Goal: Information Seeking & Learning: Learn about a topic

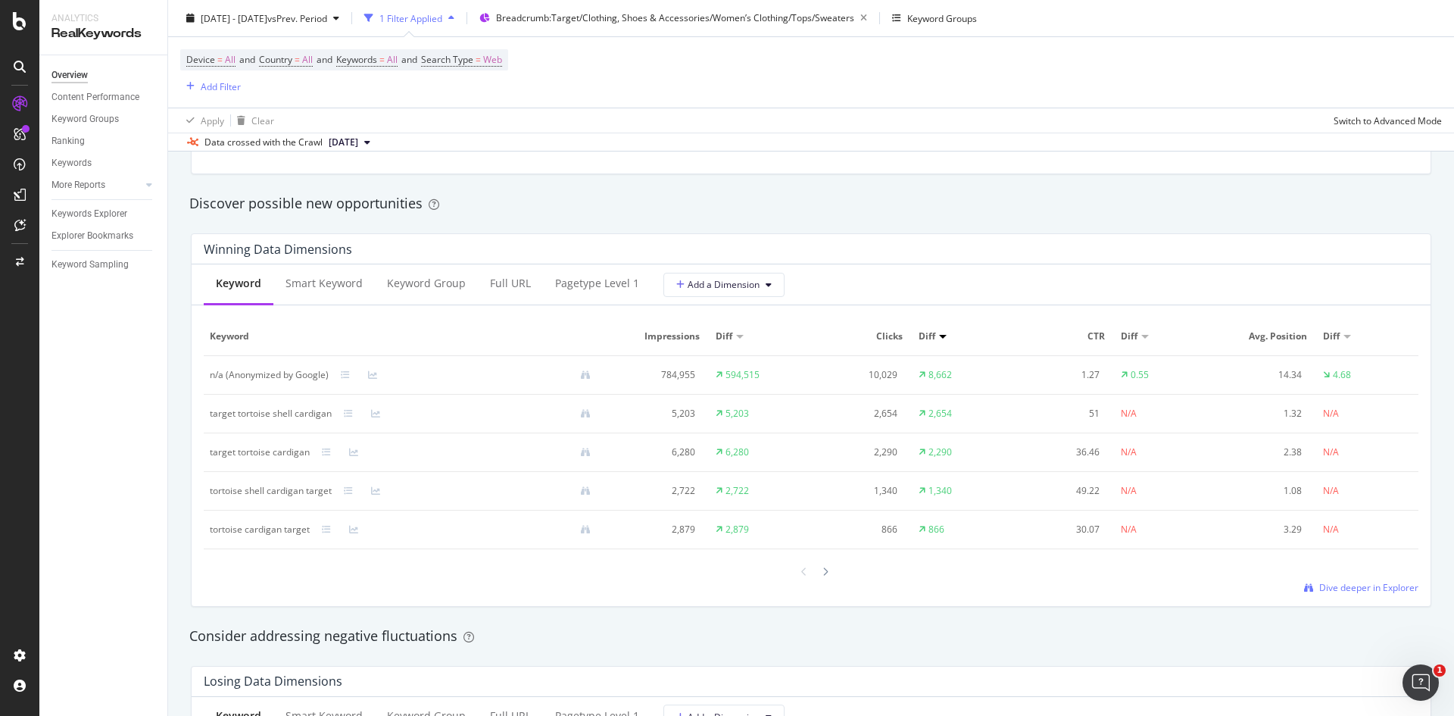
scroll to position [1284, 0]
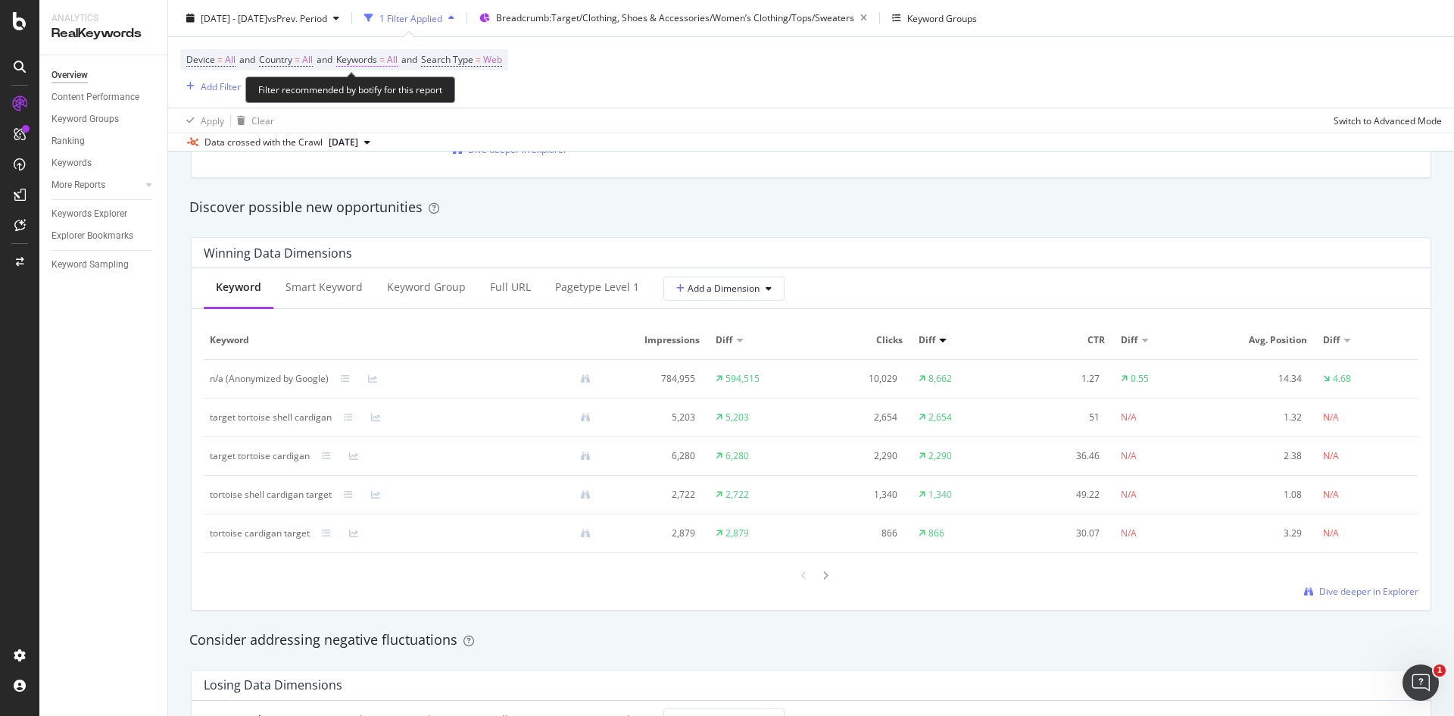
click at [377, 63] on span "Keywords" at bounding box center [356, 59] width 41 height 13
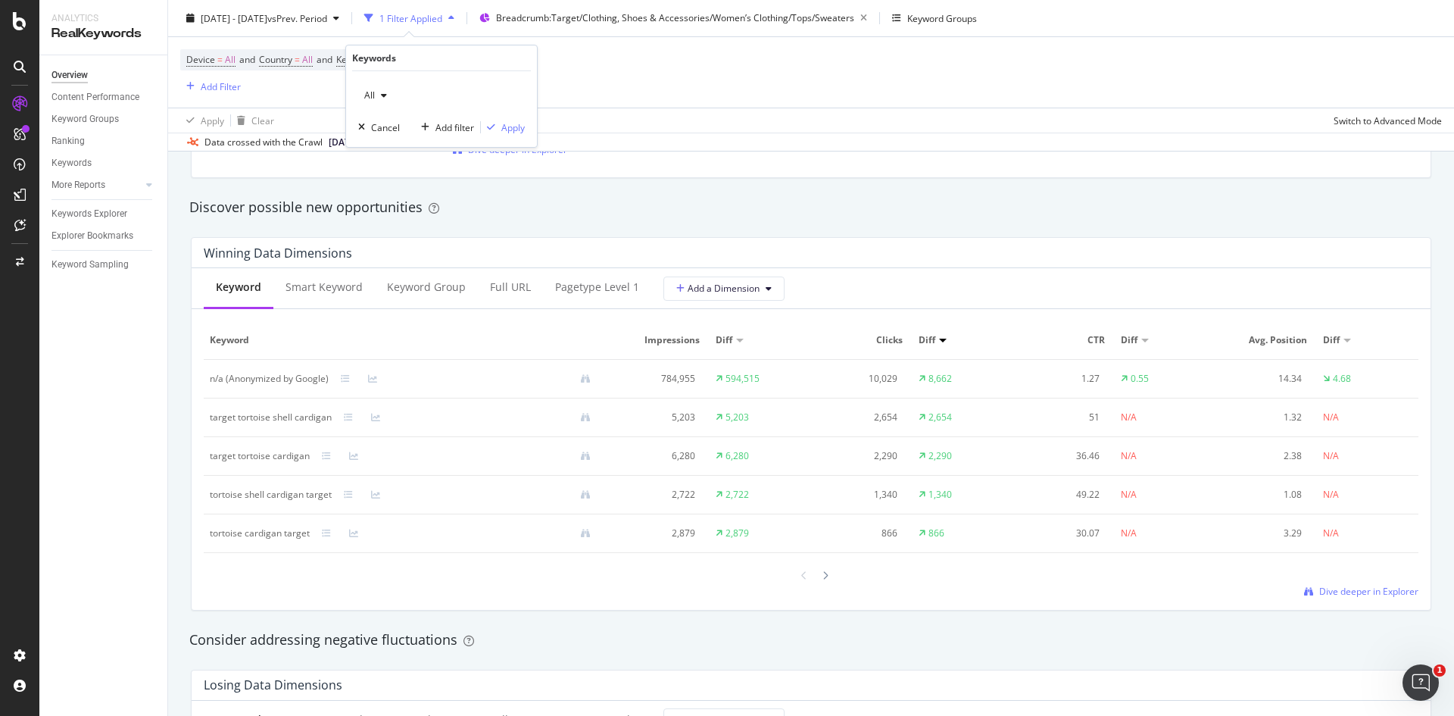
click at [379, 95] on div "button" at bounding box center [384, 95] width 18 height 9
drag, startPoint x: 204, startPoint y: 375, endPoint x: 699, endPoint y: 391, distance: 494.8
click at [699, 391] on tr "n/a (Anonymized by Google) 784,955 594,515 10,029 8,662 1.27 0.55 14.34 4.68" at bounding box center [811, 379] width 1215 height 39
click at [222, 83] on div "Add Filter" at bounding box center [221, 86] width 40 height 13
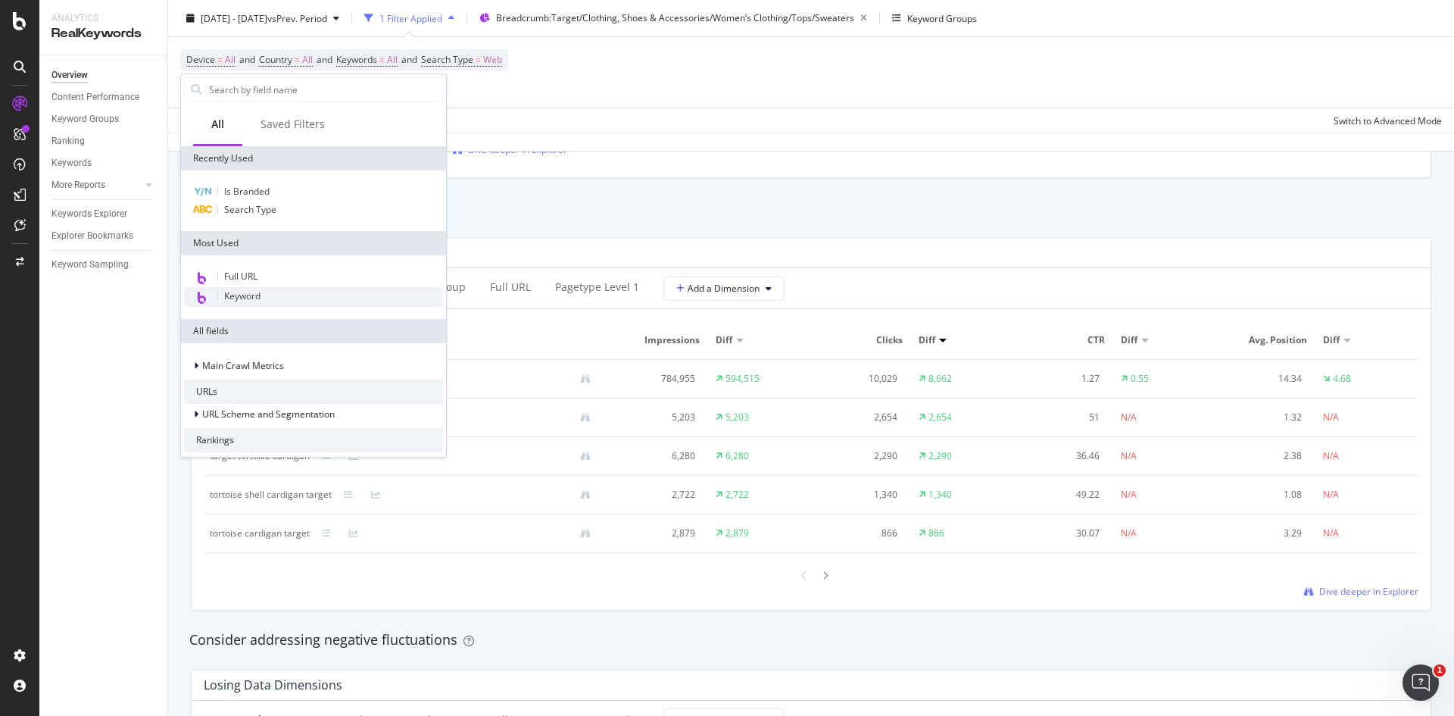
click at [234, 292] on span "Keyword" at bounding box center [242, 295] width 36 height 13
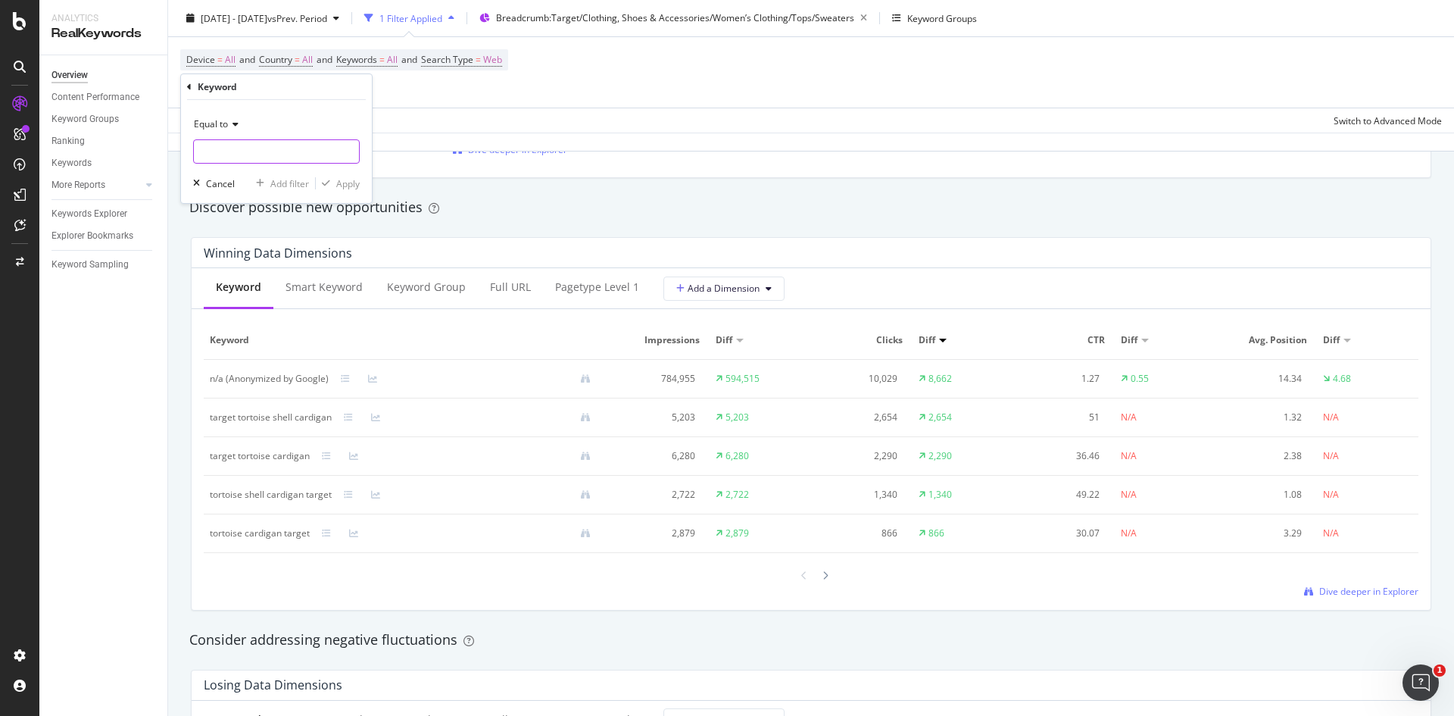
click at [285, 153] on input "text" at bounding box center [276, 151] width 165 height 24
type input "n"
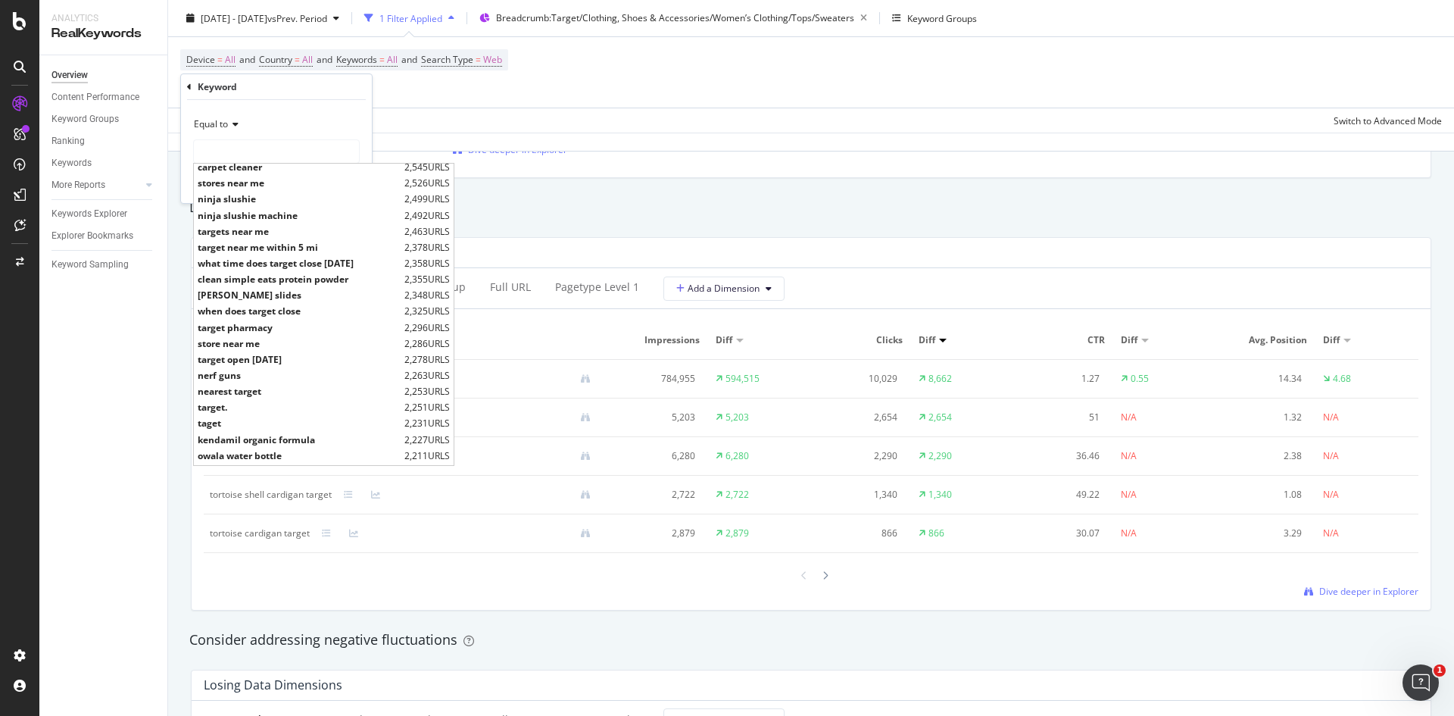
scroll to position [603, 0]
click at [254, 150] on input "text" at bounding box center [276, 151] width 165 height 24
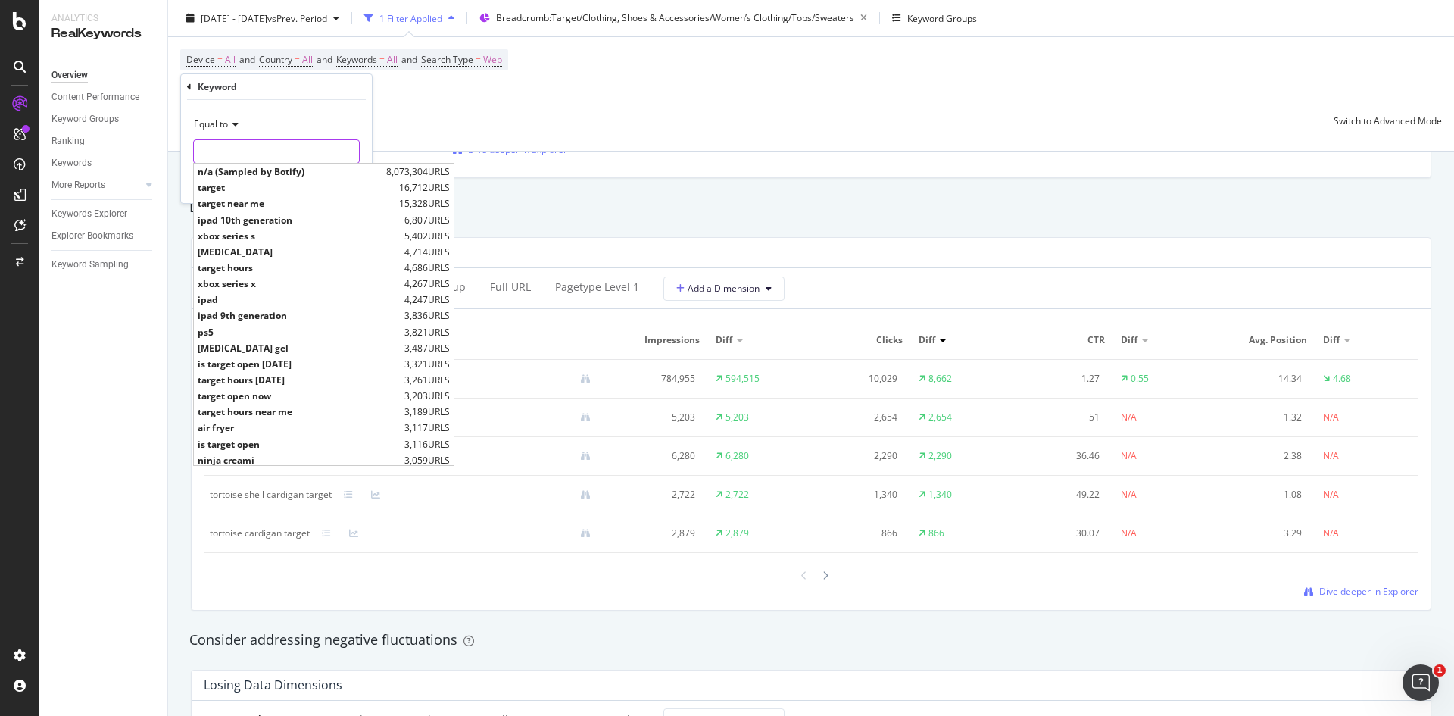
type input "n"
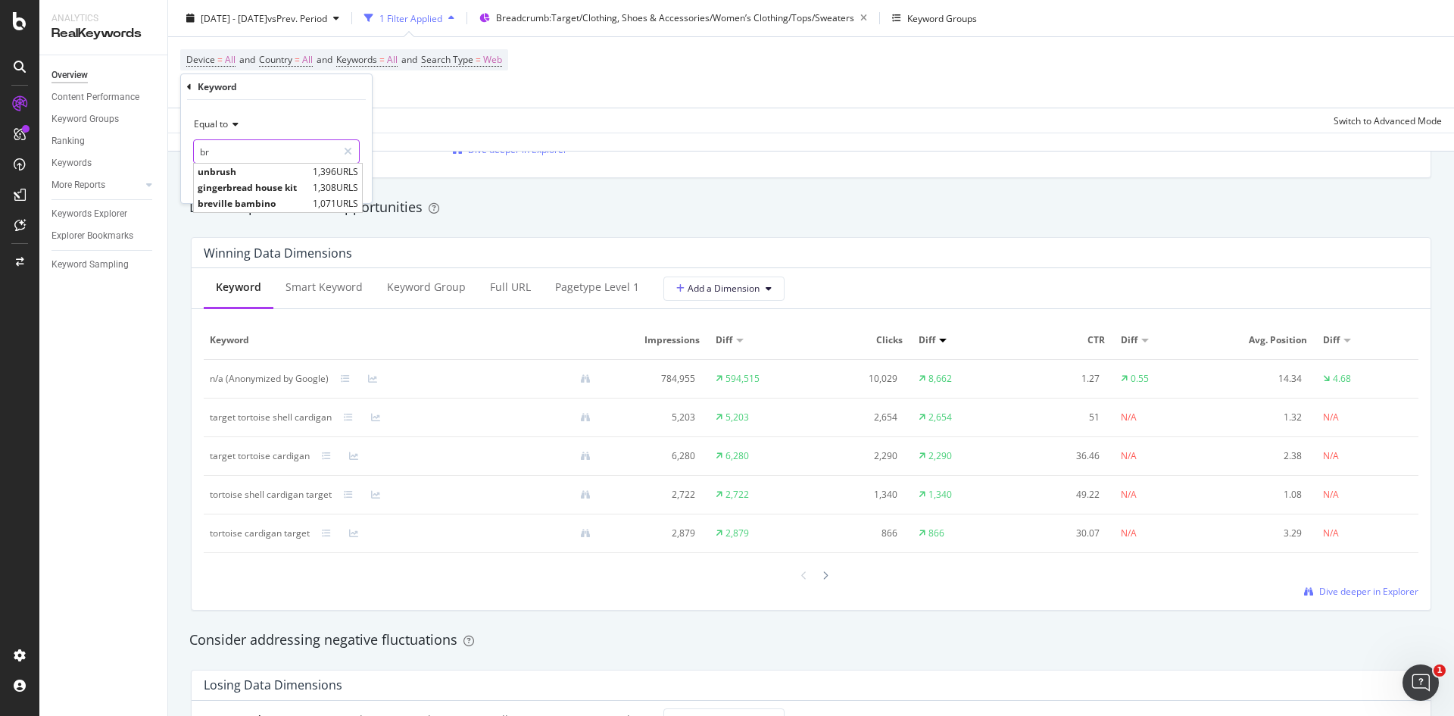
type input "br"
click at [348, 149] on icon at bounding box center [348, 151] width 8 height 11
click at [204, 178] on div "Cancel" at bounding box center [211, 183] width 48 height 14
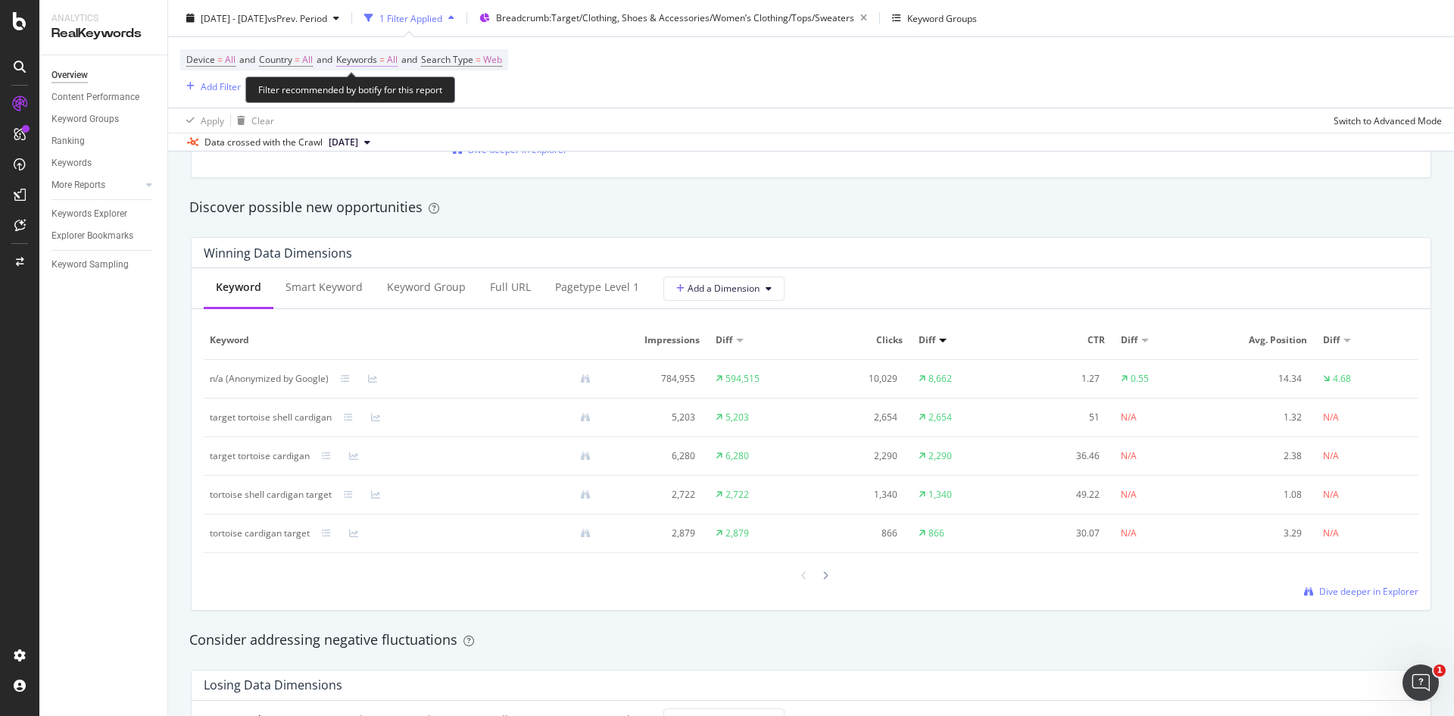
click at [377, 59] on span "Keywords" at bounding box center [356, 59] width 41 height 13
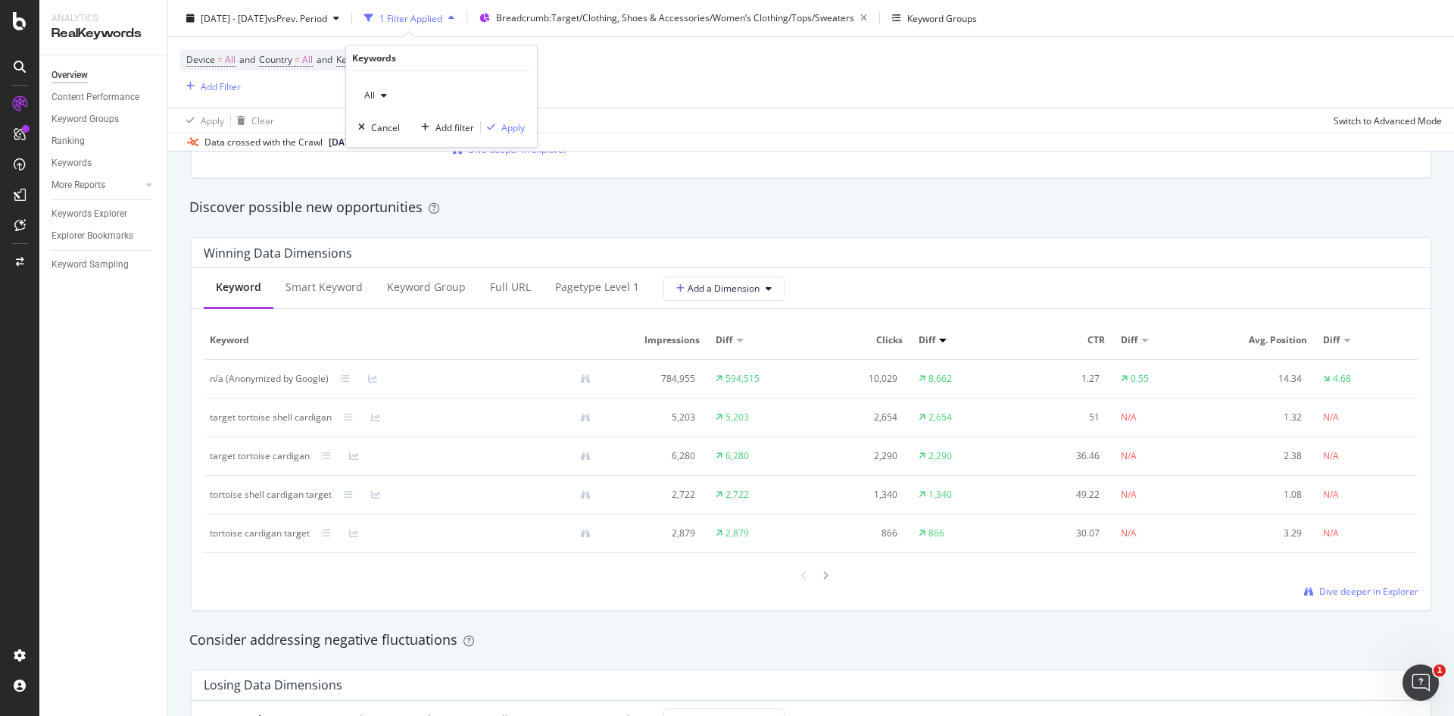
click at [383, 93] on icon "button" at bounding box center [384, 95] width 6 height 9
click at [320, 83] on div "Device = All and Country = All and Keywords = All and Search Type = Web Add Fil…" at bounding box center [344, 72] width 328 height 46
click at [197, 89] on div "button" at bounding box center [190, 86] width 20 height 9
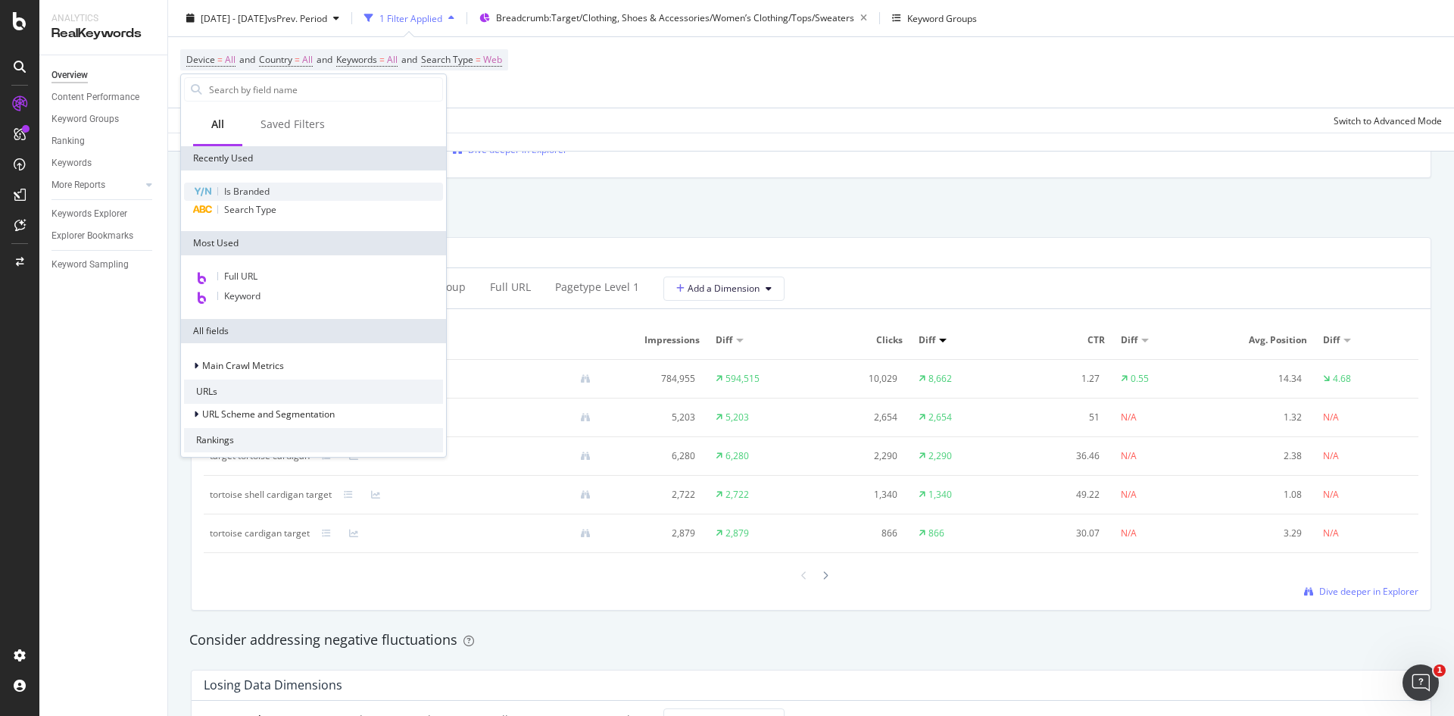
click at [258, 184] on div "Is Branded" at bounding box center [313, 192] width 259 height 18
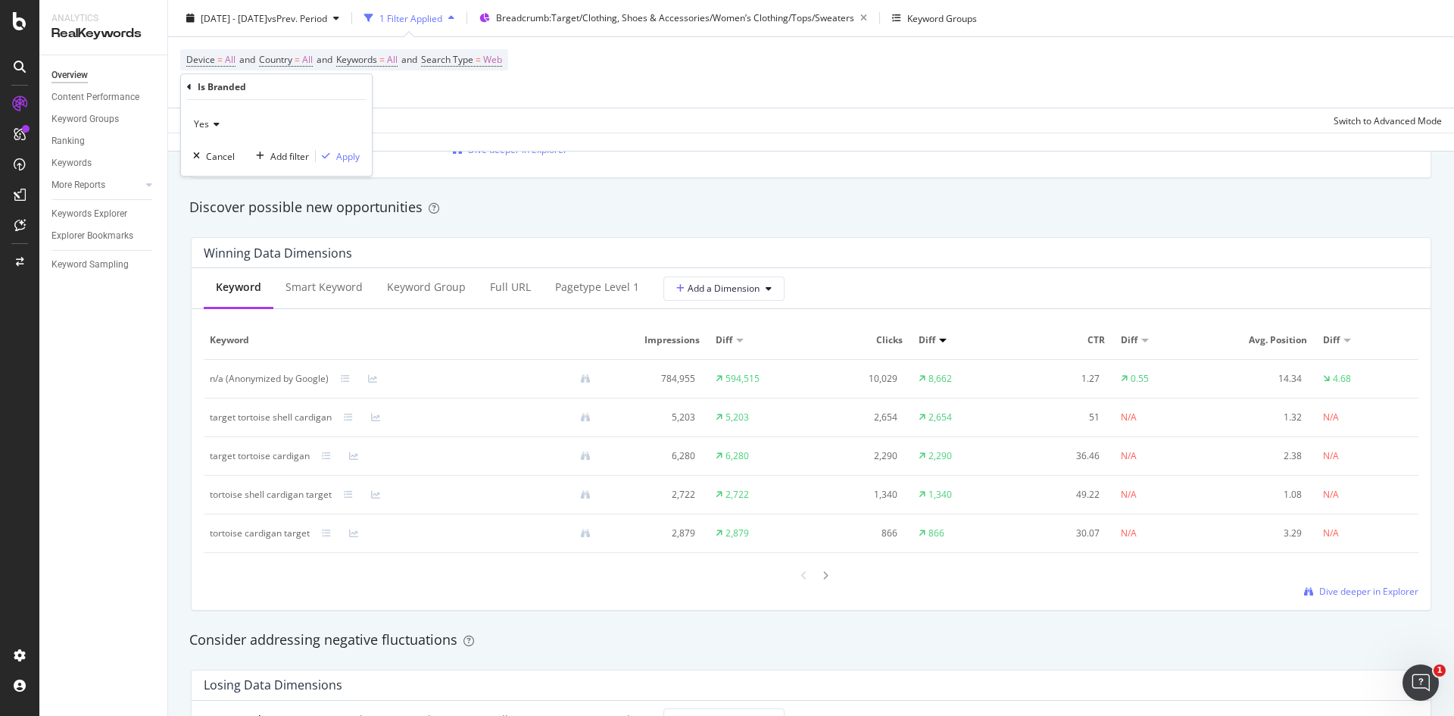
click at [203, 124] on span "Yes" at bounding box center [201, 123] width 15 height 13
click at [212, 176] on span "No" at bounding box center [207, 175] width 12 height 13
click at [354, 161] on div "Apply" at bounding box center [347, 156] width 23 height 13
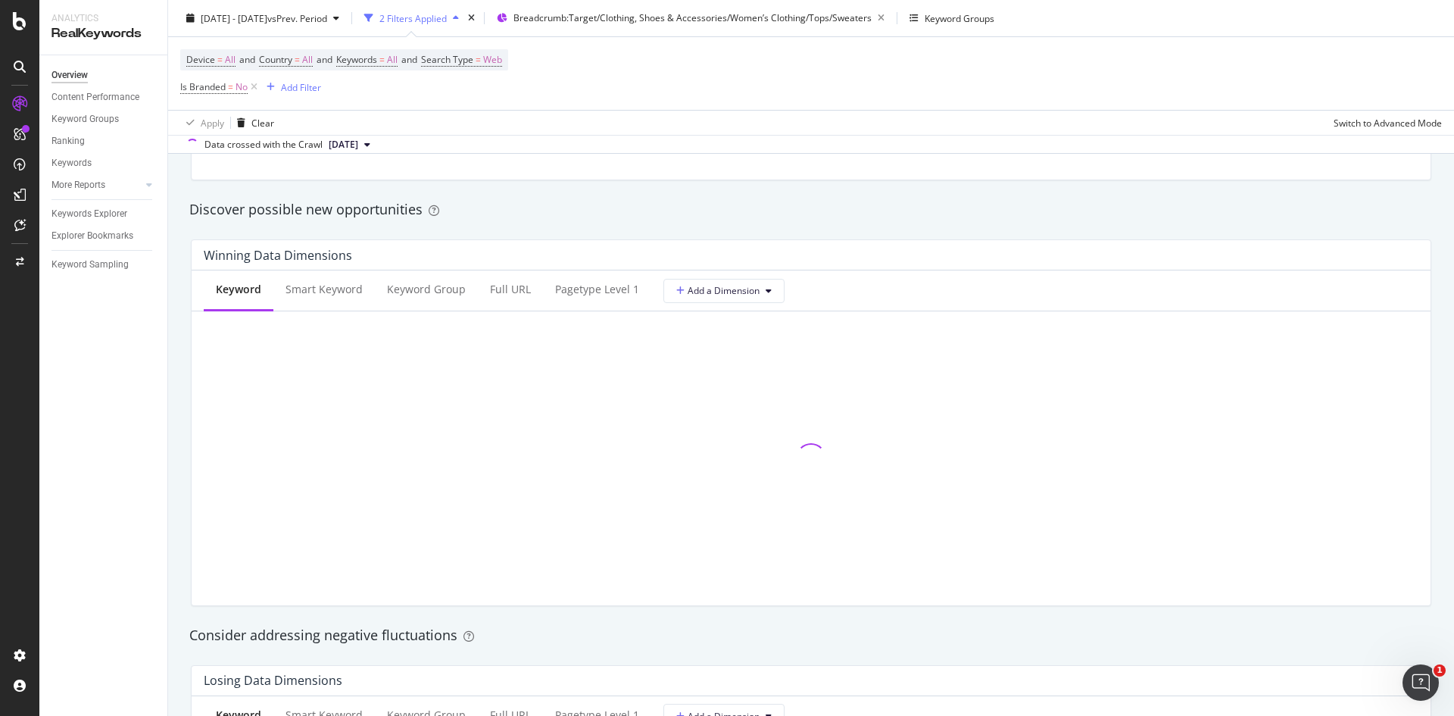
scroll to position [1287, 0]
click at [229, 88] on span "=" at bounding box center [230, 86] width 5 height 13
click at [221, 124] on div "No" at bounding box center [276, 123] width 167 height 24
click at [448, 109] on div "Device = All and Country = All and Keywords = All and Search Type = Web Is Bran…" at bounding box center [811, 73] width 1262 height 73
click at [219, 91] on span "Is Branded" at bounding box center [202, 86] width 45 height 13
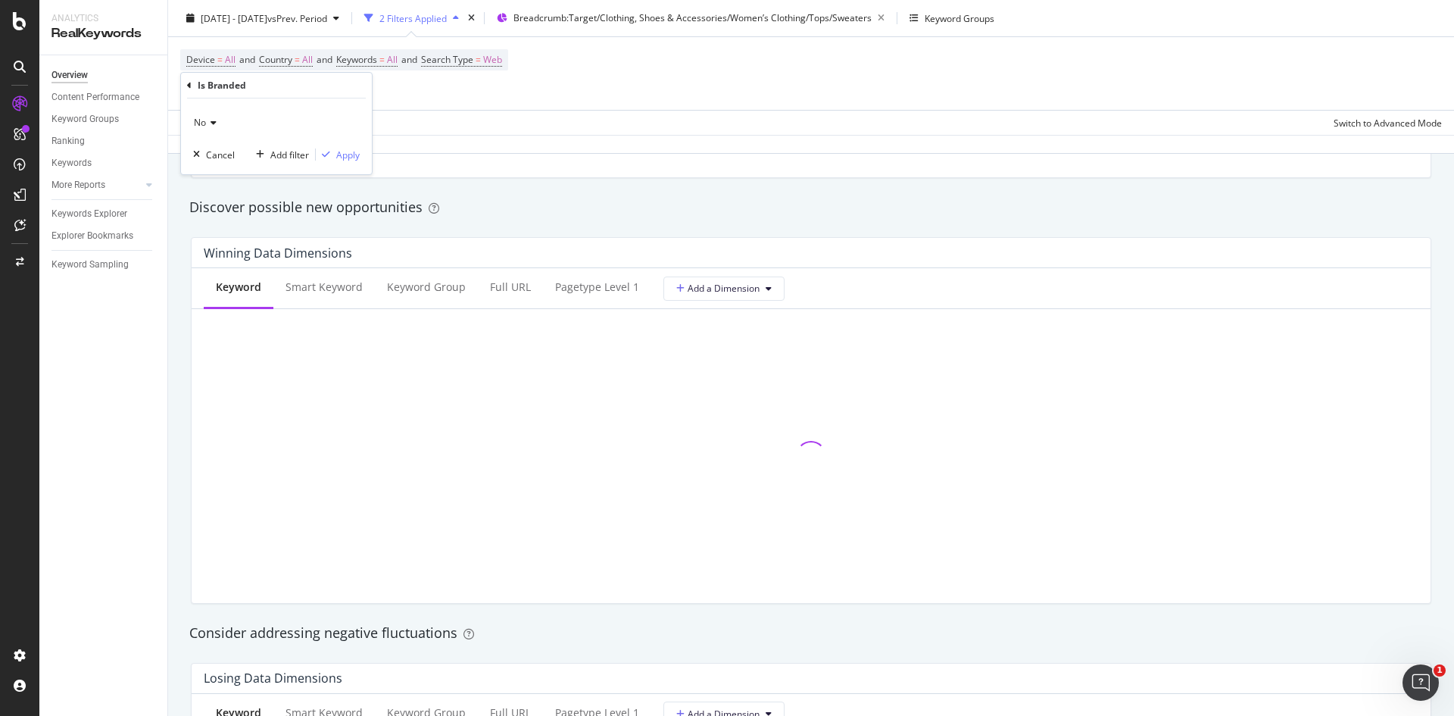
click at [210, 122] on icon at bounding box center [211, 122] width 11 height 9
click at [444, 92] on div "Device = All and Country = All and Keywords = All and Search Type = Web Is Bran…" at bounding box center [344, 73] width 328 height 48
click at [254, 85] on icon at bounding box center [254, 87] width 13 height 15
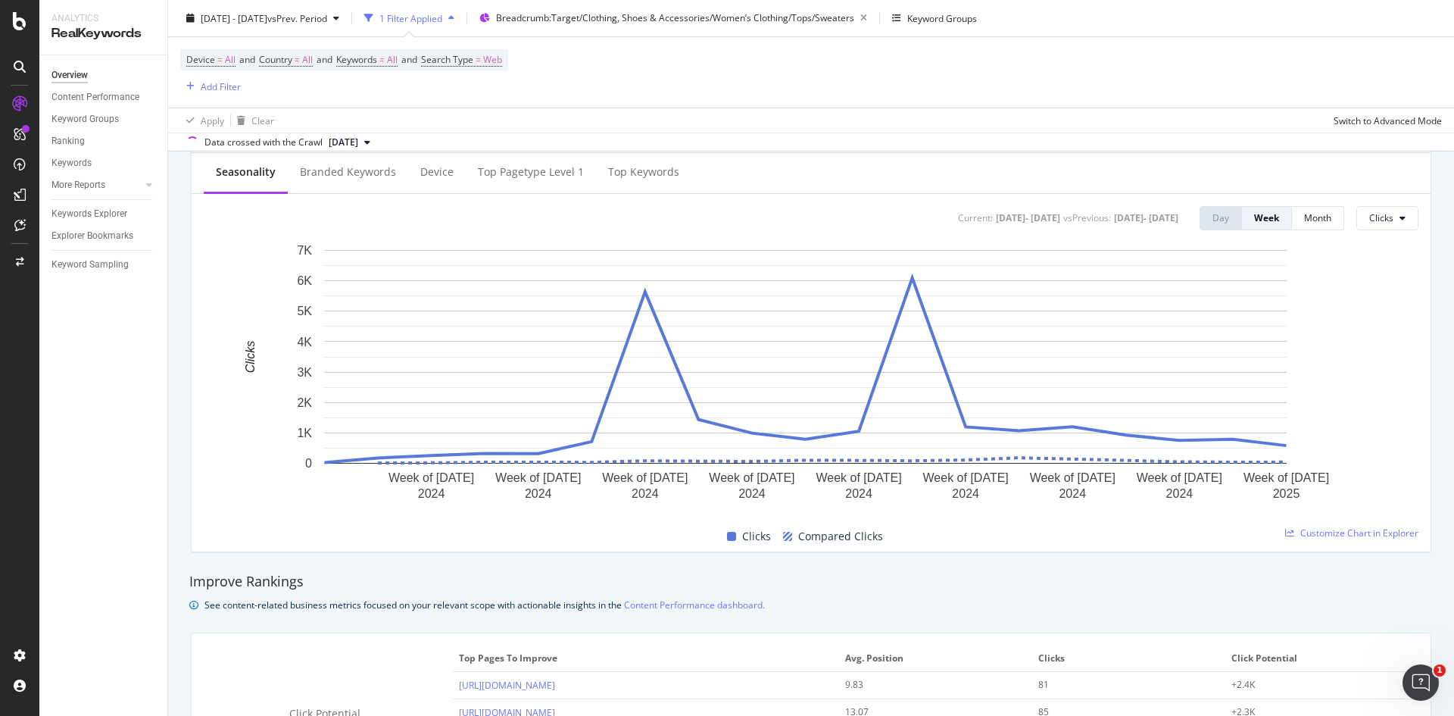
scroll to position [588, 0]
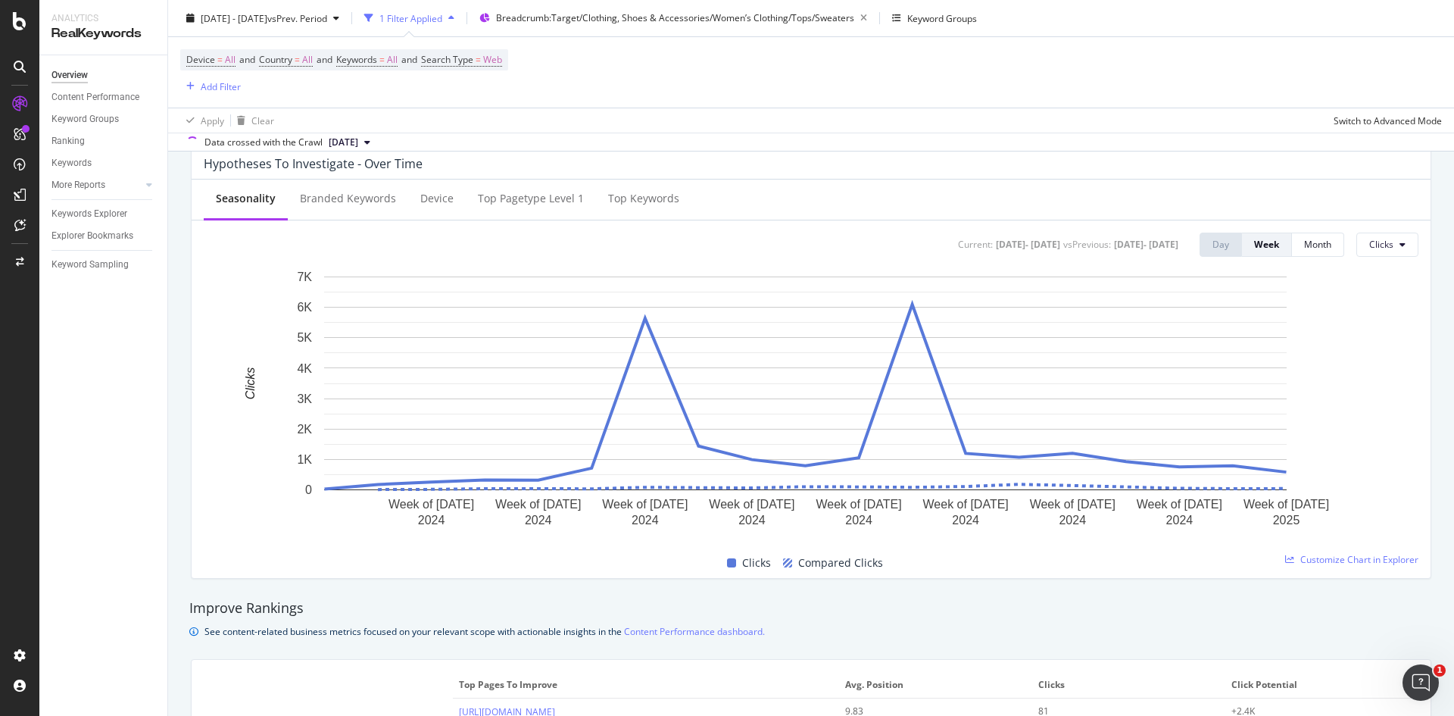
click at [1424, 152] on div "Hypotheses to Investigate - Over Time Seasonality Branded Keywords Device Top p…" at bounding box center [811, 363] width 1259 height 454
click at [375, 66] on span "Keywords = All" at bounding box center [366, 60] width 61 height 14
click at [379, 91] on div "button" at bounding box center [384, 95] width 18 height 9
click at [394, 142] on span "Branded" at bounding box center [448, 148] width 154 height 14
click at [520, 123] on div "Apply" at bounding box center [512, 127] width 23 height 13
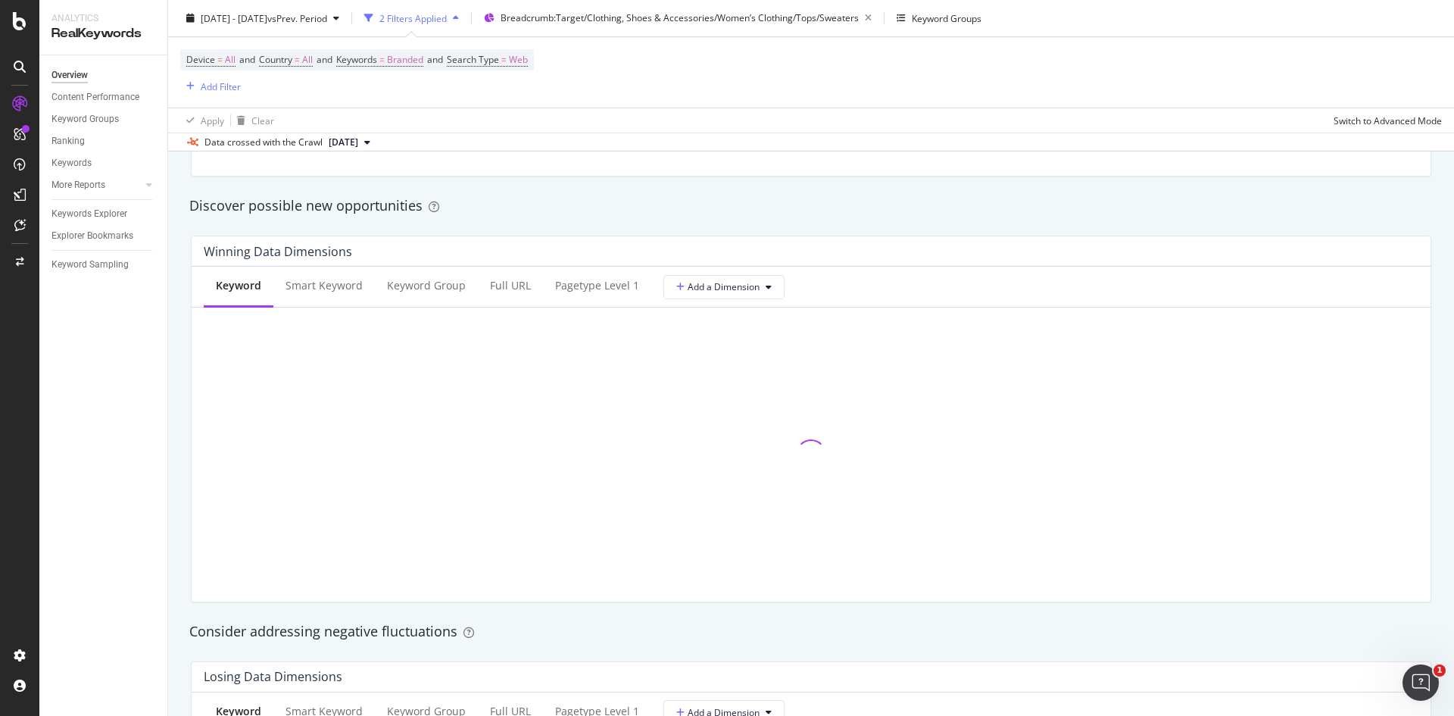
scroll to position [1293, 0]
